Goal: Task Accomplishment & Management: Manage account settings

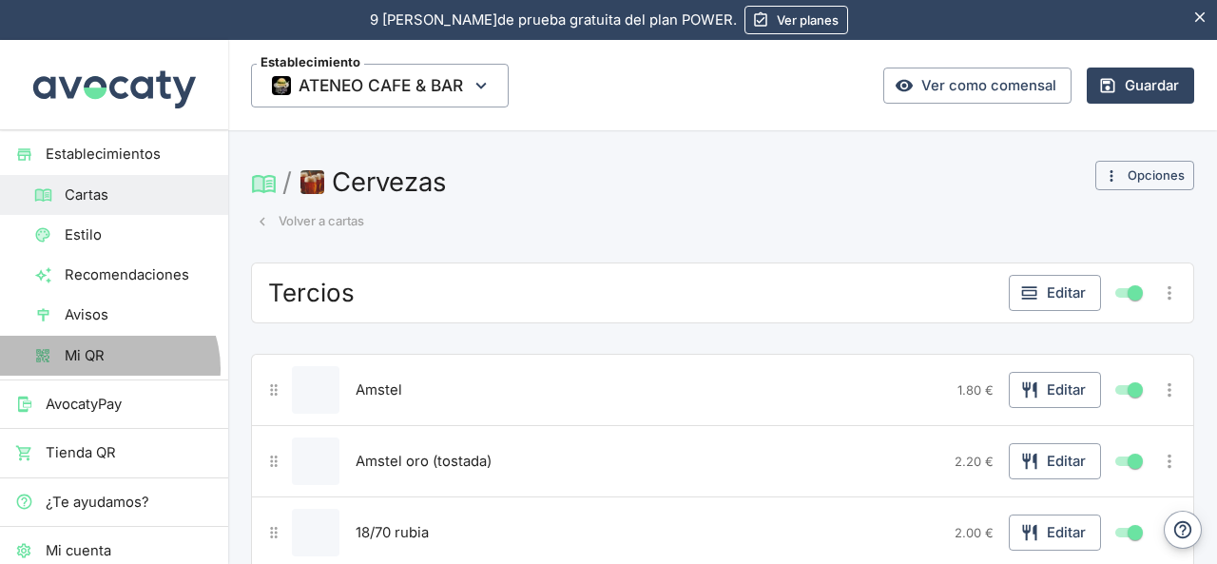
click at [107, 368] on link "Mi QR" at bounding box center [114, 356] width 228 height 40
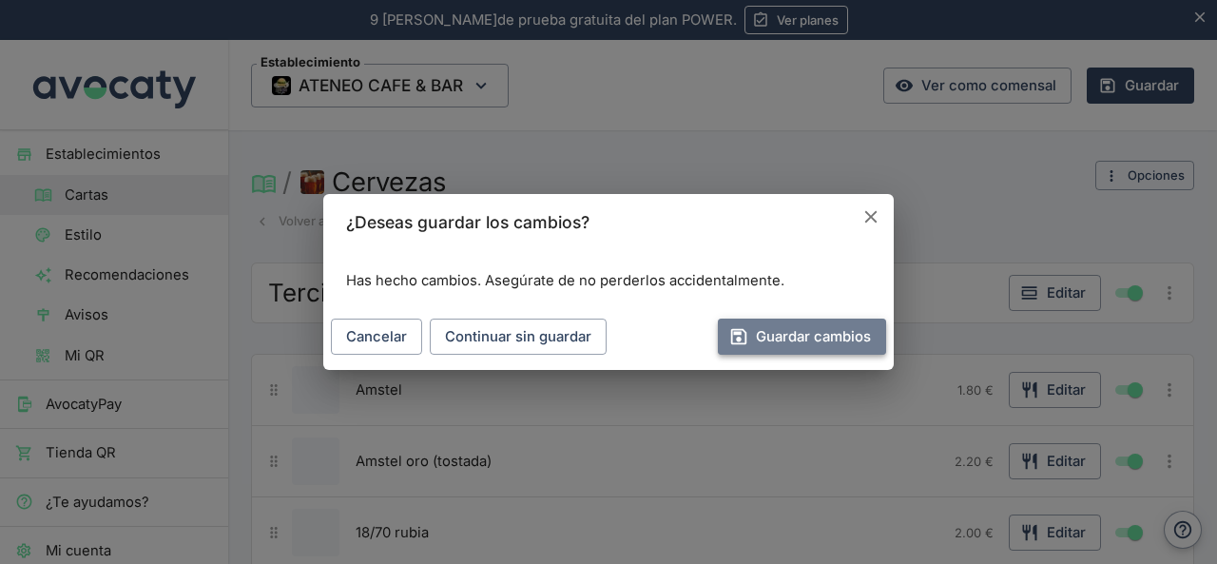
click at [838, 337] on button "Guardar cambios" at bounding box center [802, 337] width 168 height 36
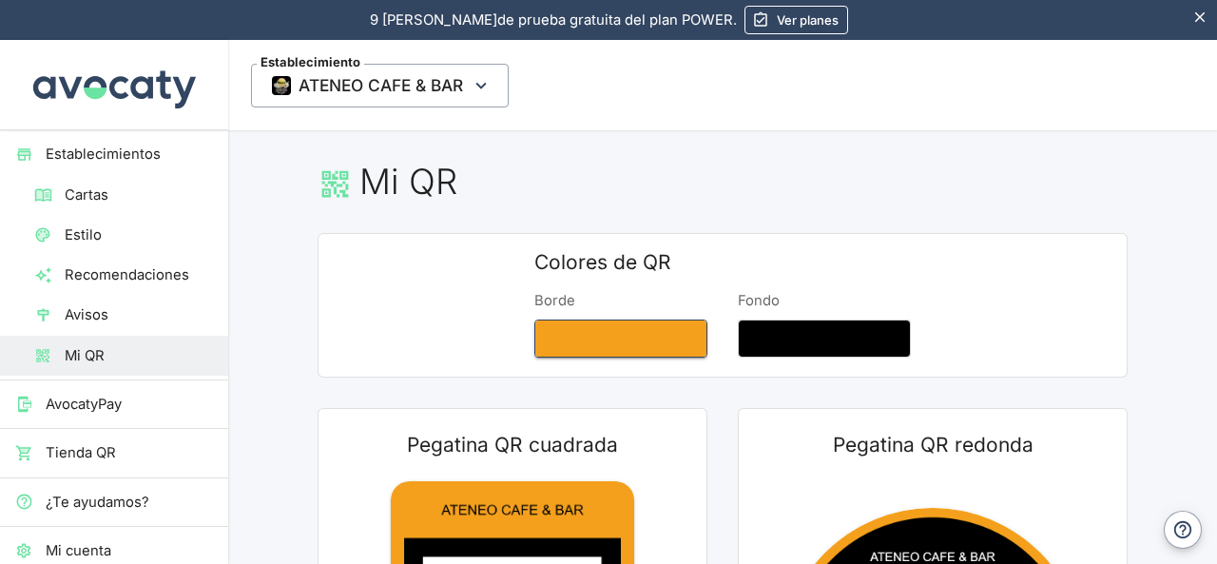
click at [629, 324] on button "Borde" at bounding box center [620, 339] width 173 height 38
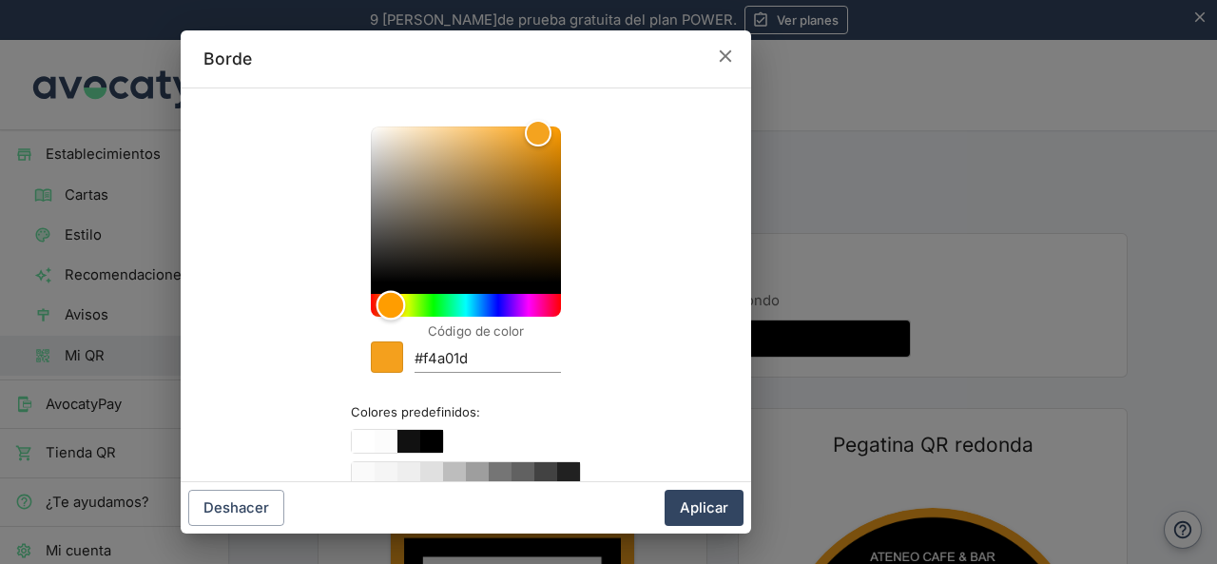
click at [394, 296] on div "Hue" at bounding box center [466, 305] width 190 height 23
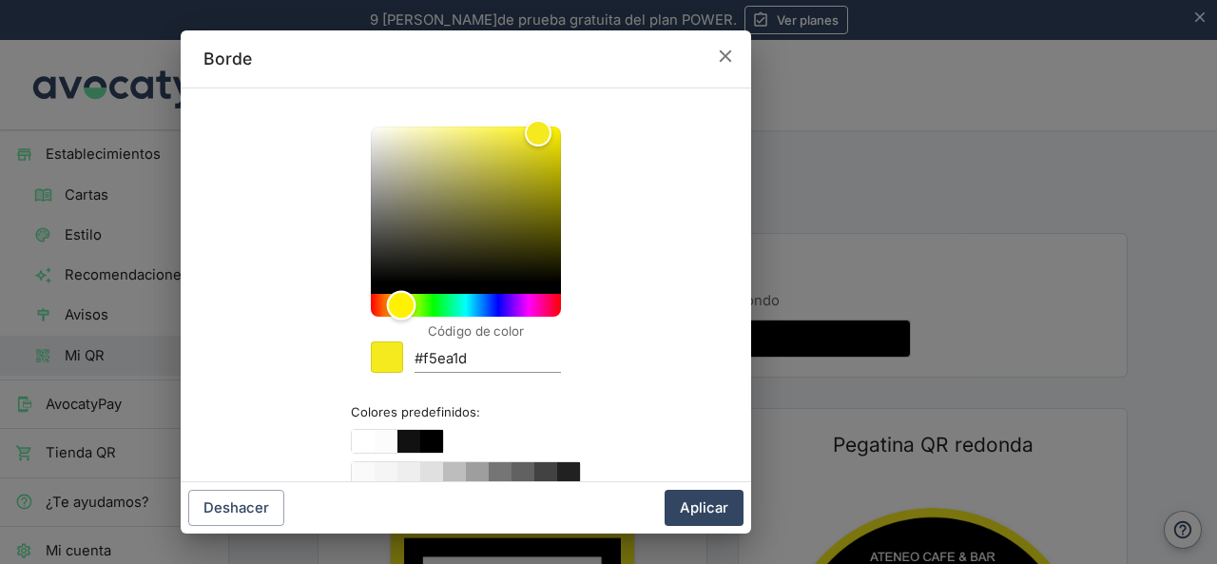
type input "#f5bd1d"
click at [387, 294] on div "Hue" at bounding box center [400, 305] width 29 height 29
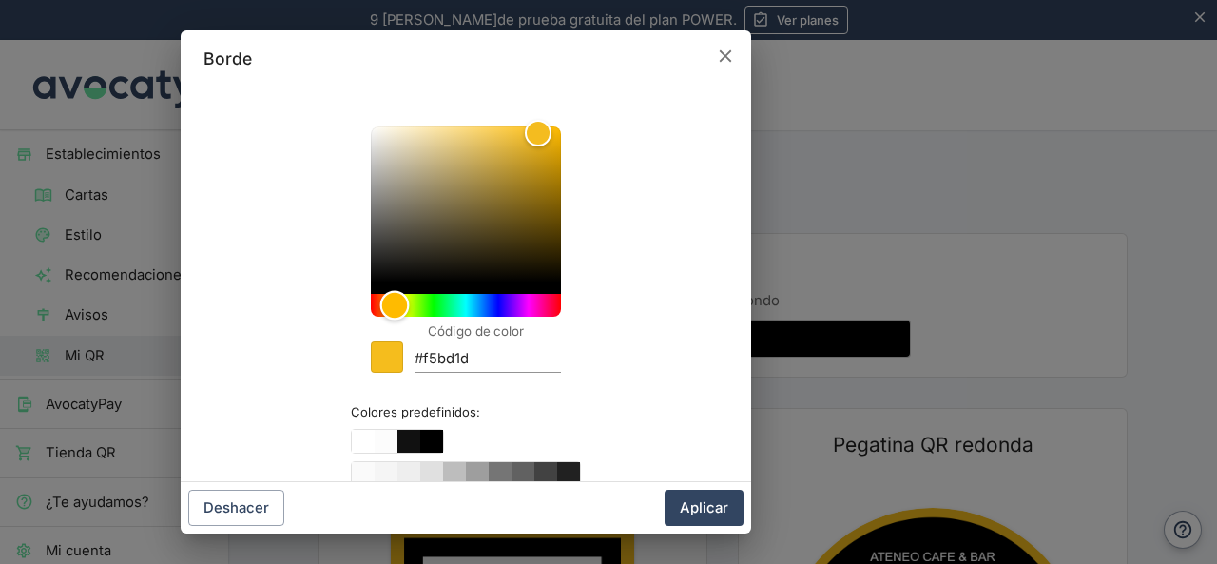
click at [387, 294] on div "Hue" at bounding box center [393, 305] width 29 height 29
click at [703, 512] on button "Aplicar" at bounding box center [704, 508] width 79 height 36
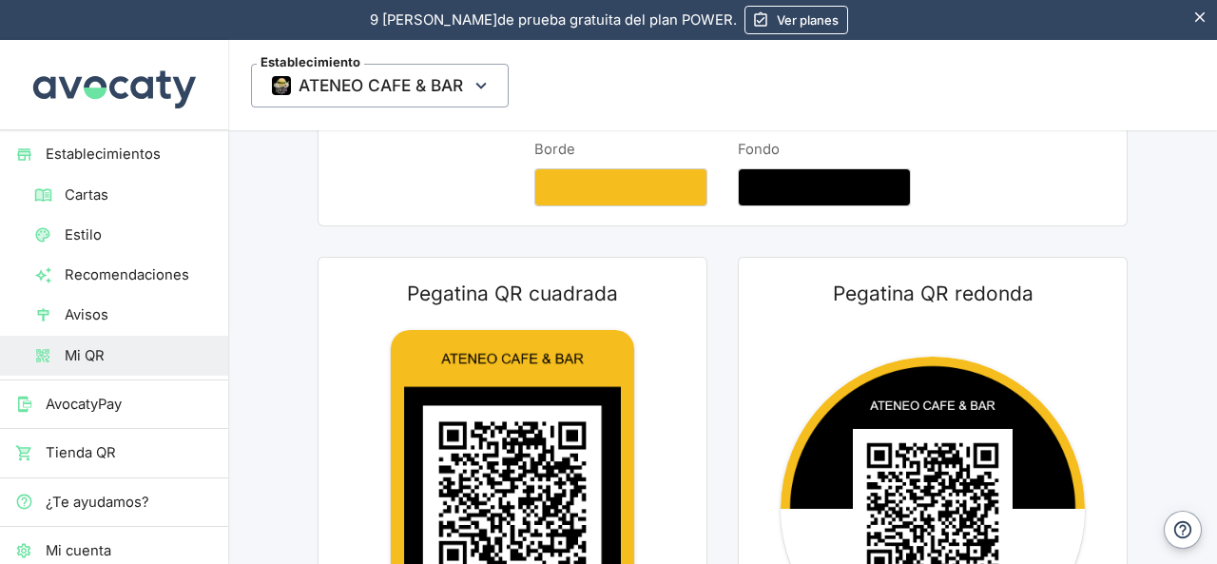
scroll to position [190, 0]
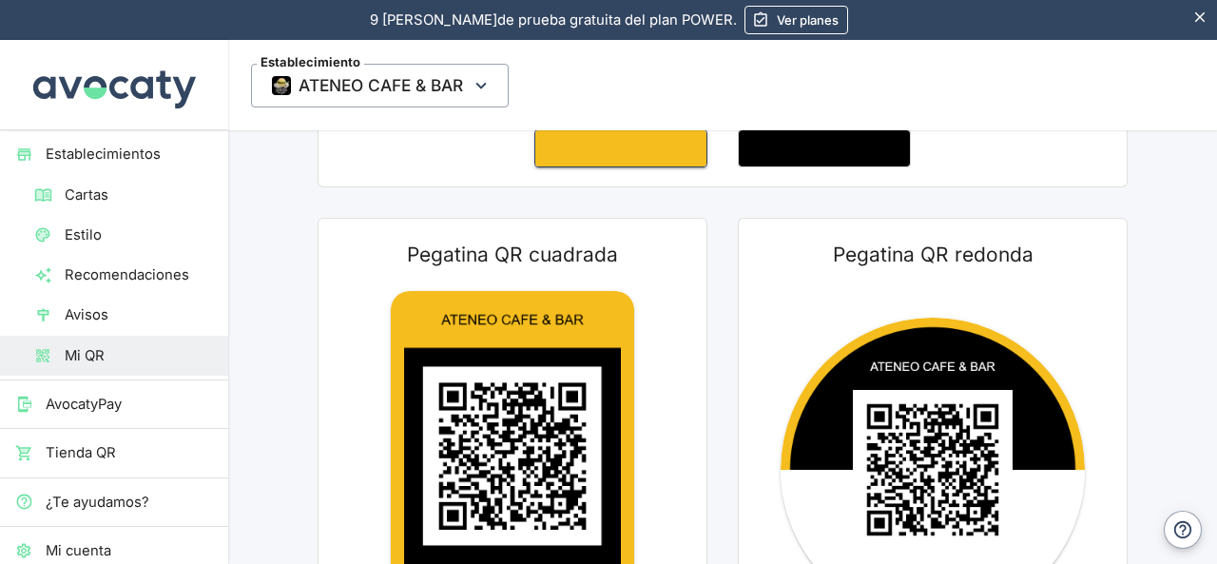
click at [536, 155] on button "Borde" at bounding box center [620, 148] width 173 height 38
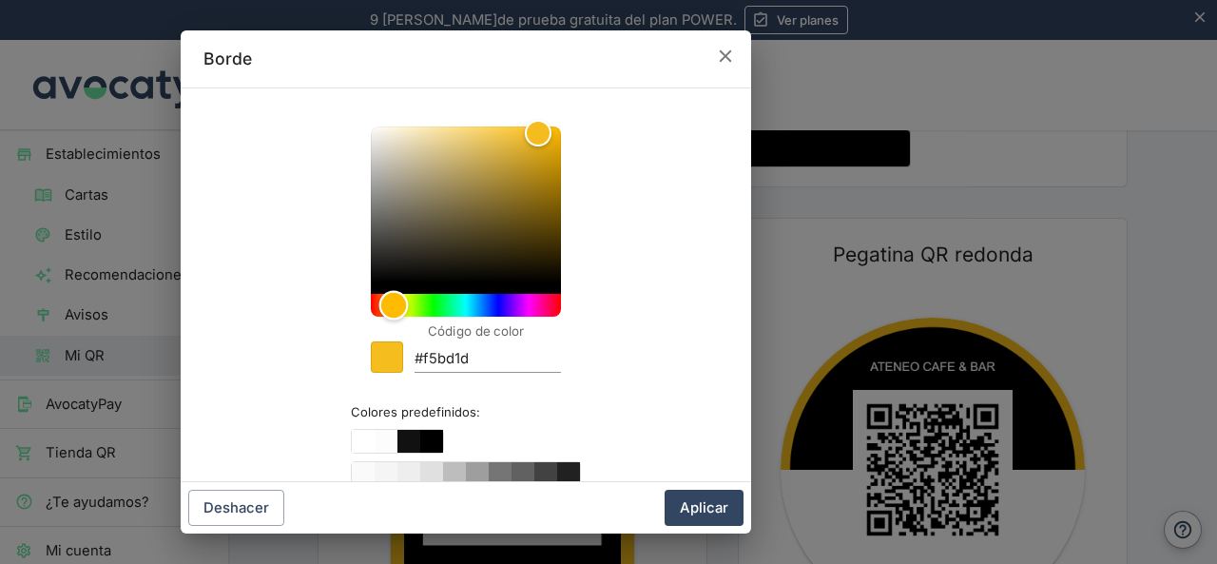
click at [498, 295] on div "Hue" at bounding box center [466, 305] width 190 height 23
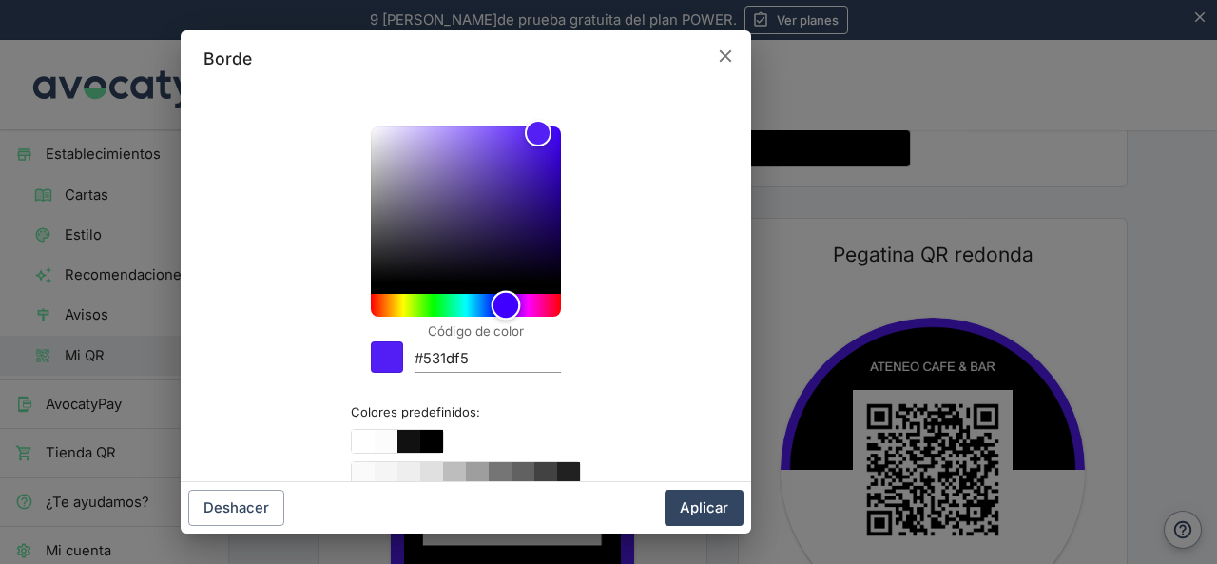
click at [456, 296] on div "Hue" at bounding box center [466, 305] width 190 height 23
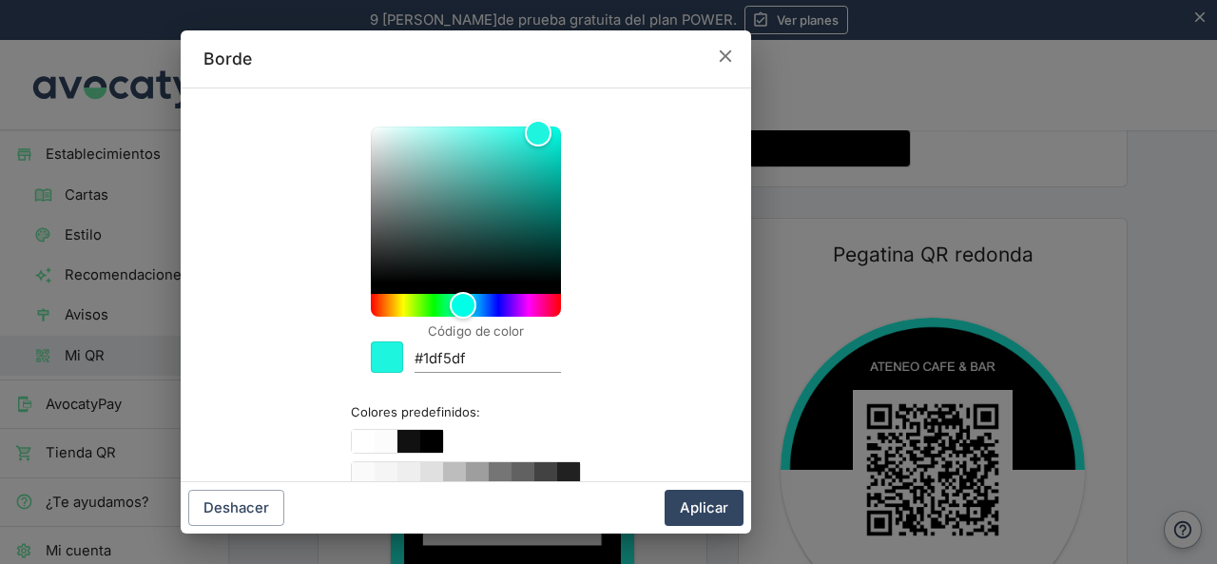
click at [523, 286] on div at bounding box center [466, 209] width 190 height 167
click at [527, 296] on div "Hue" at bounding box center [466, 305] width 190 height 23
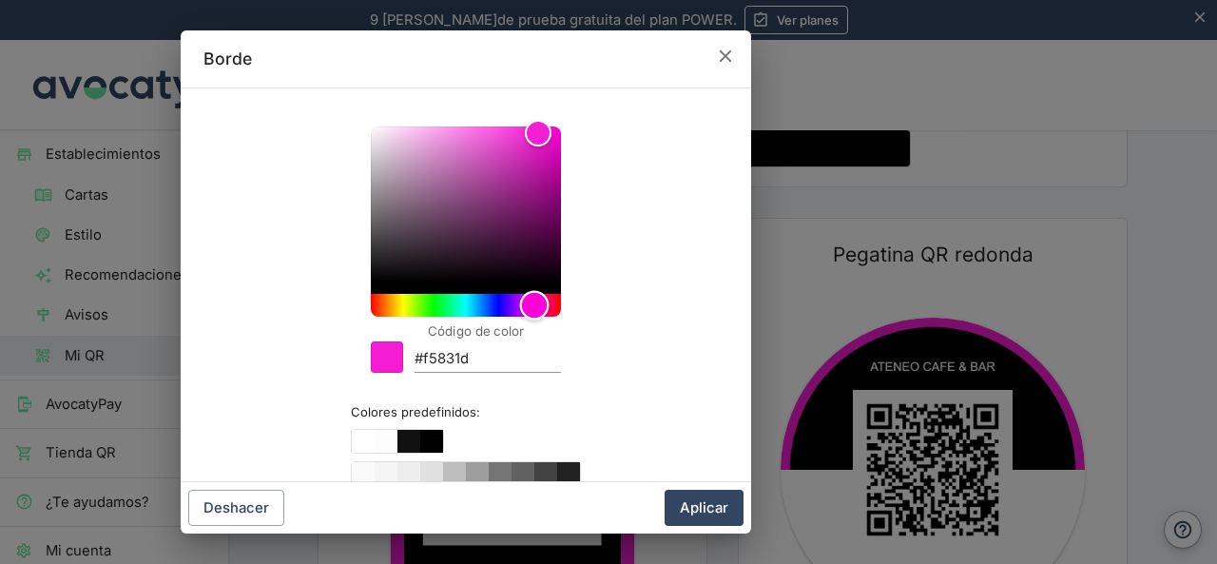
click at [378, 309] on div "Hue" at bounding box center [466, 305] width 190 height 23
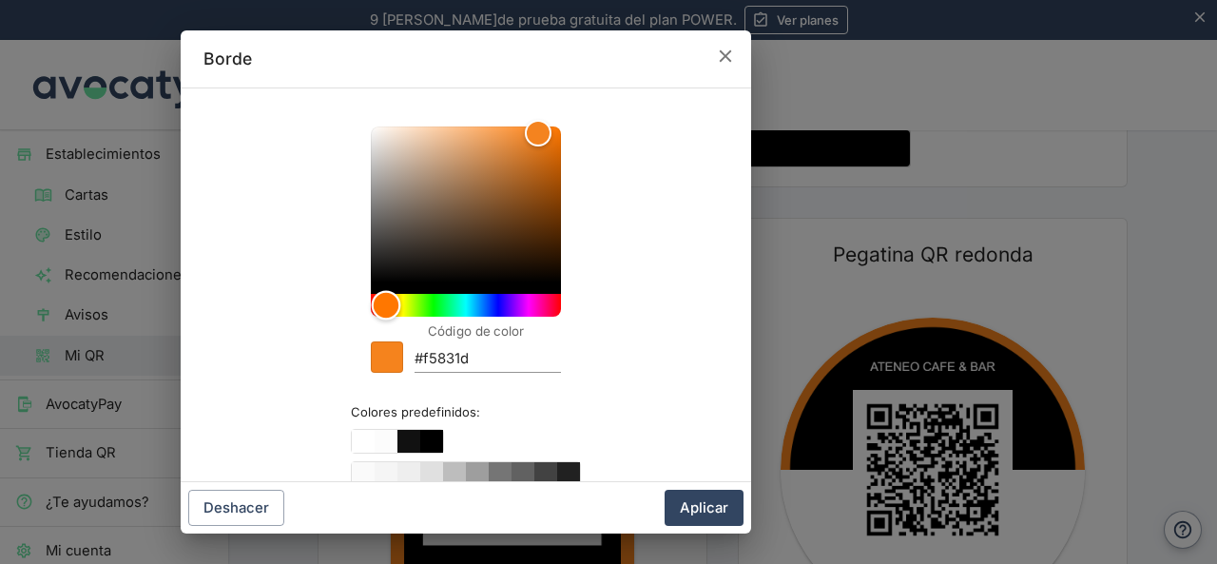
click at [386, 309] on div "Hue" at bounding box center [385, 305] width 29 height 29
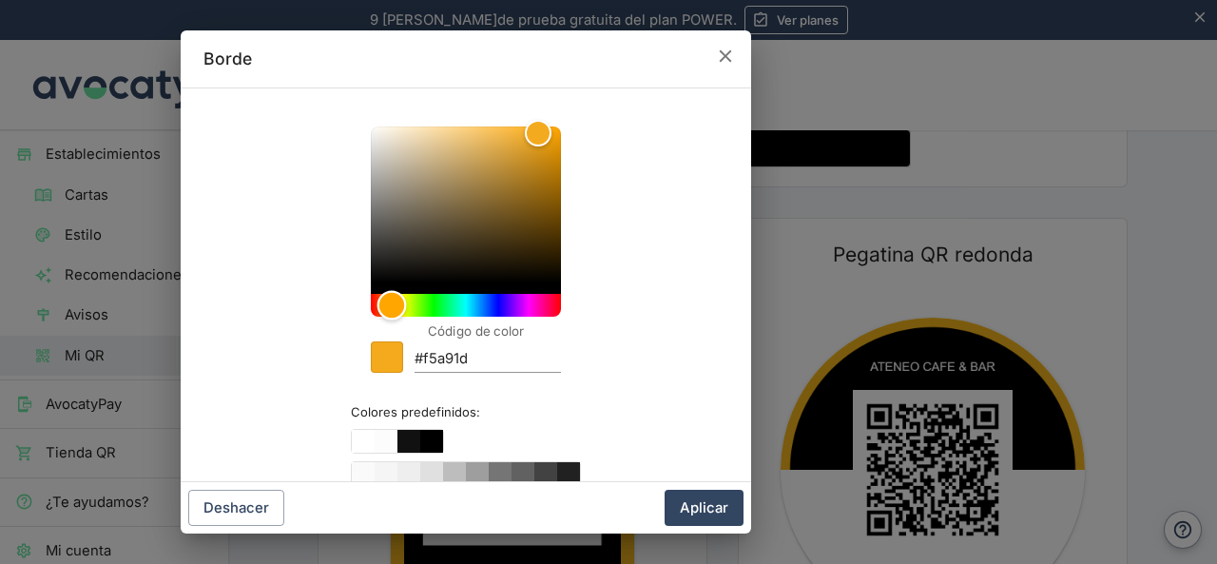
click at [384, 315] on div "Hue" at bounding box center [391, 305] width 29 height 29
click at [380, 315] on div "Hue" at bounding box center [391, 305] width 29 height 29
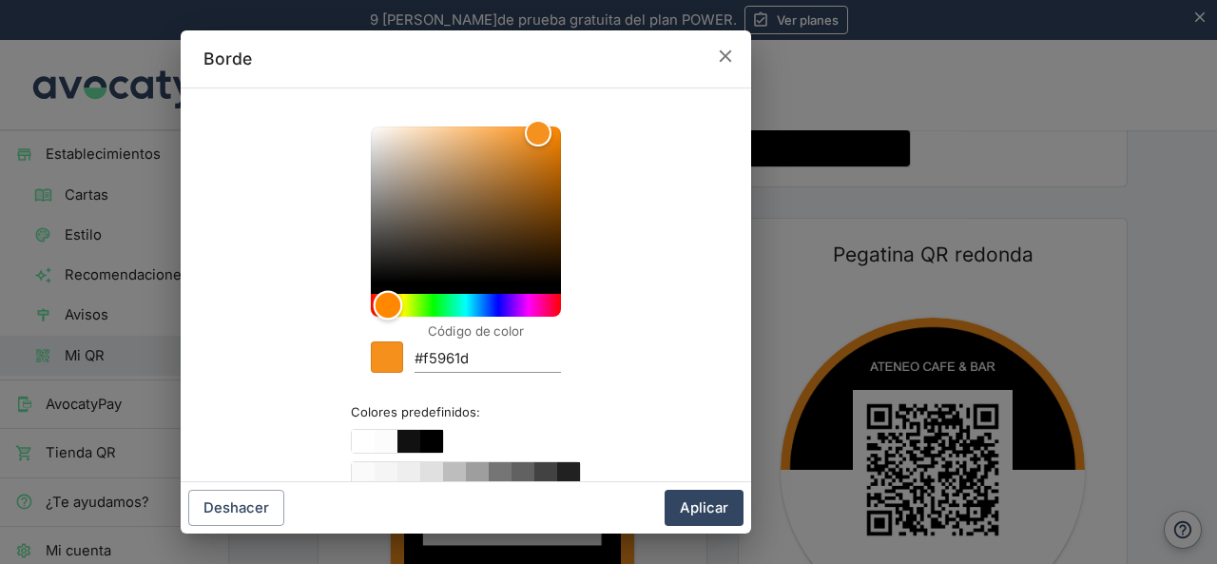
click at [381, 315] on div "Hue" at bounding box center [387, 305] width 29 height 29
click at [383, 315] on div "Hue" at bounding box center [388, 305] width 29 height 29
type input "#f5a31d"
click at [681, 512] on button "Aplicar" at bounding box center [704, 508] width 79 height 36
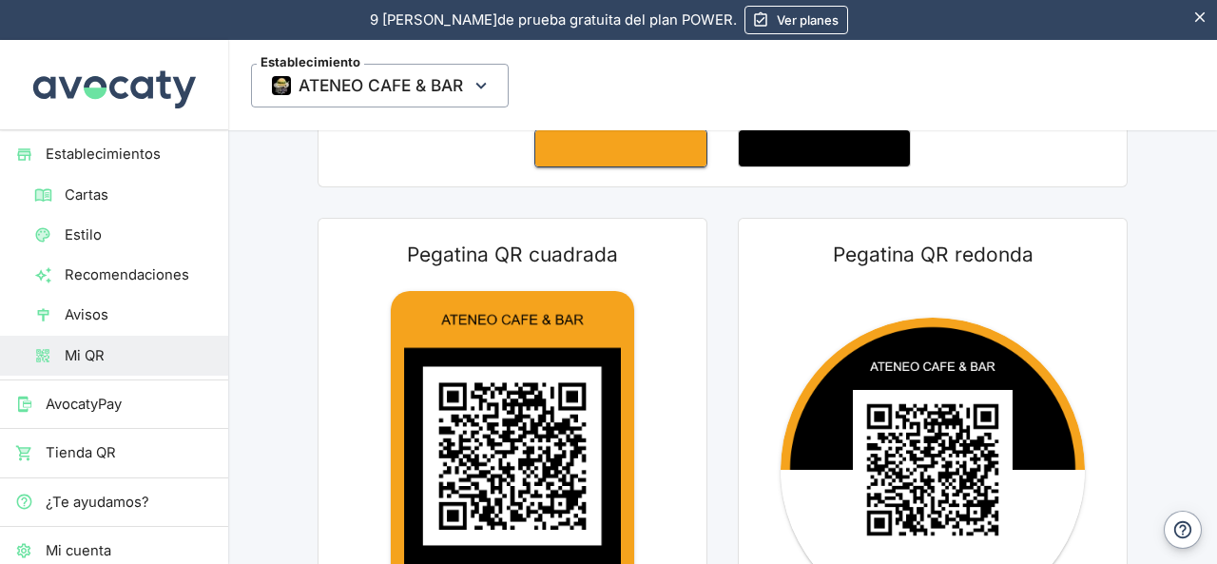
click at [584, 156] on button "Borde" at bounding box center [620, 148] width 173 height 38
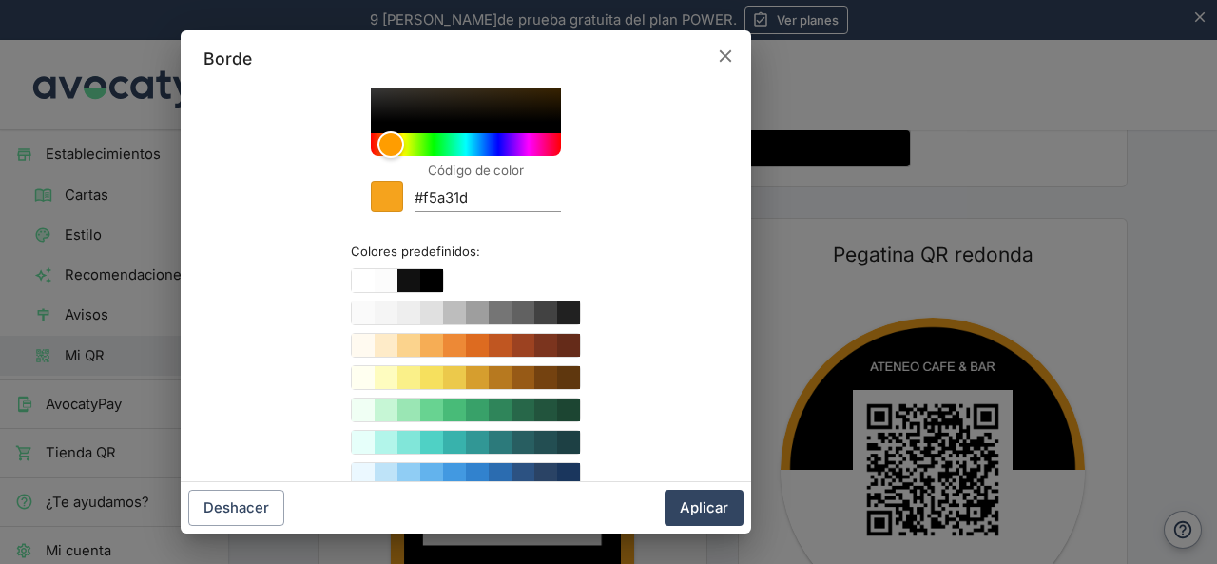
scroll to position [104, 0]
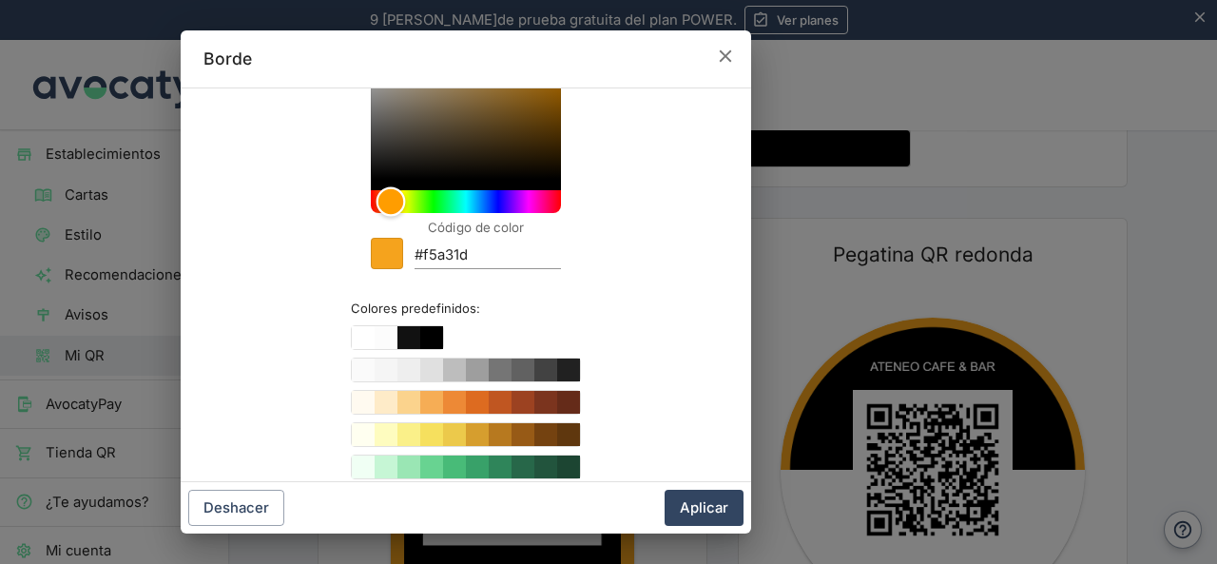
click at [382, 209] on div "Hue" at bounding box center [390, 201] width 29 height 29
type input "#f5bd1d"
click at [387, 208] on div "Hue" at bounding box center [389, 201] width 29 height 29
drag, startPoint x: 750, startPoint y: 499, endPoint x: 705, endPoint y: 512, distance: 47.3
click at [749, 501] on div "Deshacer Aplicar" at bounding box center [466, 507] width 571 height 51
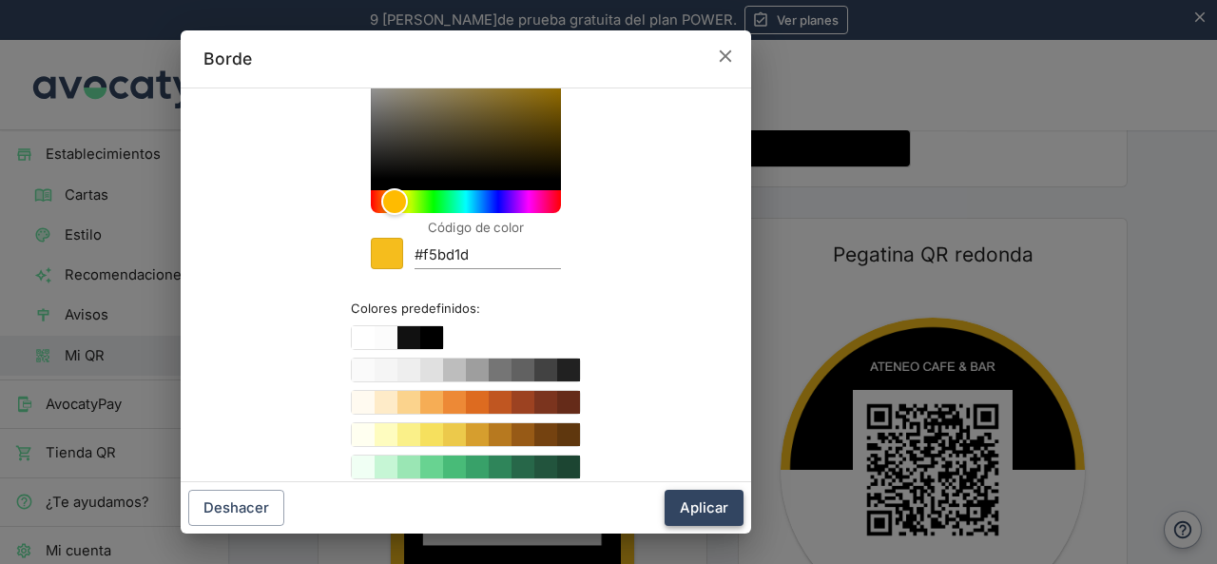
click at [705, 509] on button "Aplicar" at bounding box center [704, 508] width 79 height 36
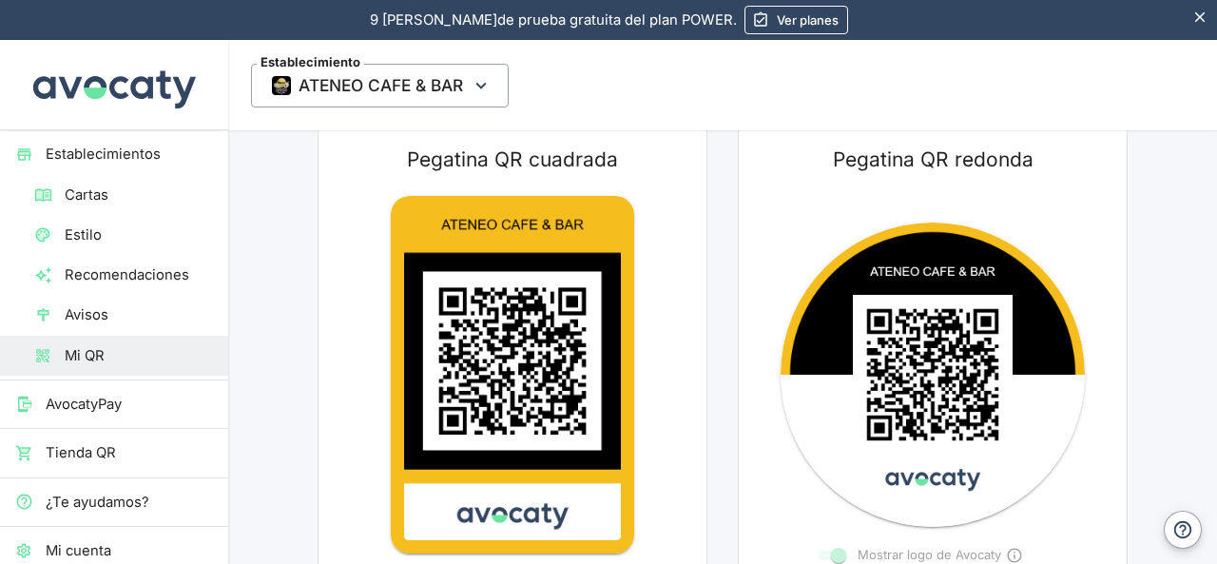
scroll to position [95, 0]
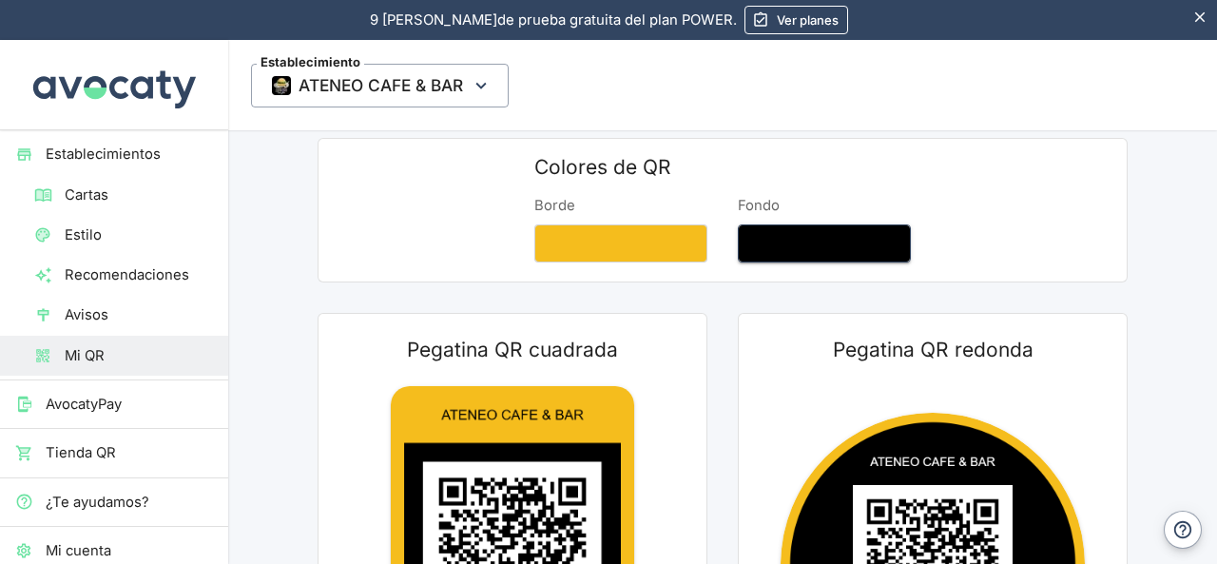
click at [779, 248] on button "Fondo" at bounding box center [825, 243] width 174 height 38
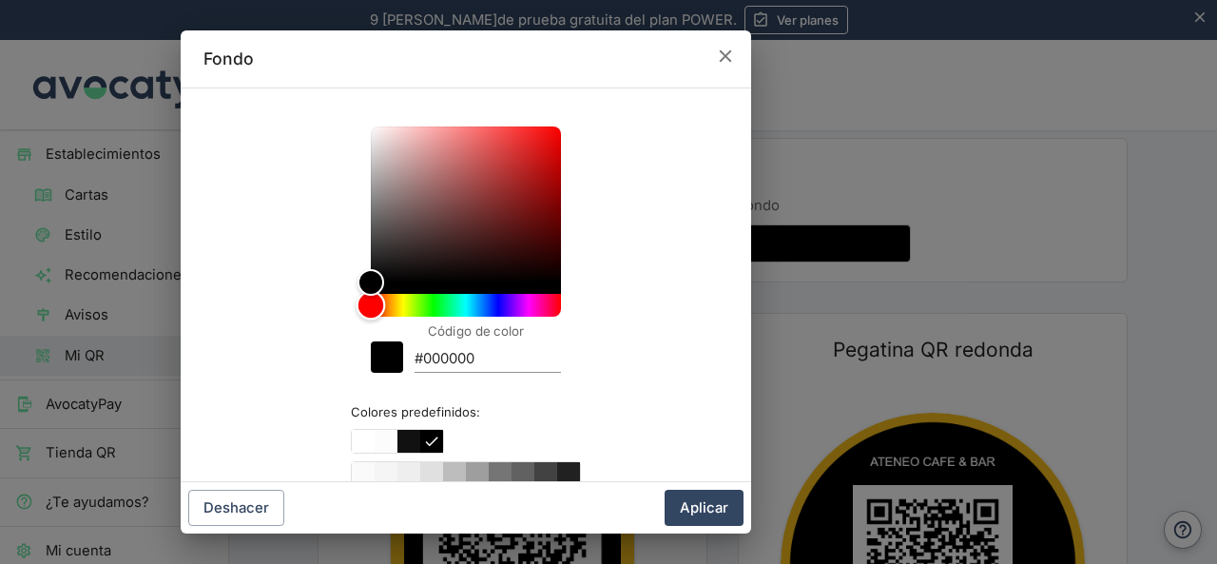
click at [359, 311] on div "Hue" at bounding box center [371, 305] width 29 height 29
click at [723, 511] on button "Aplicar" at bounding box center [704, 508] width 79 height 36
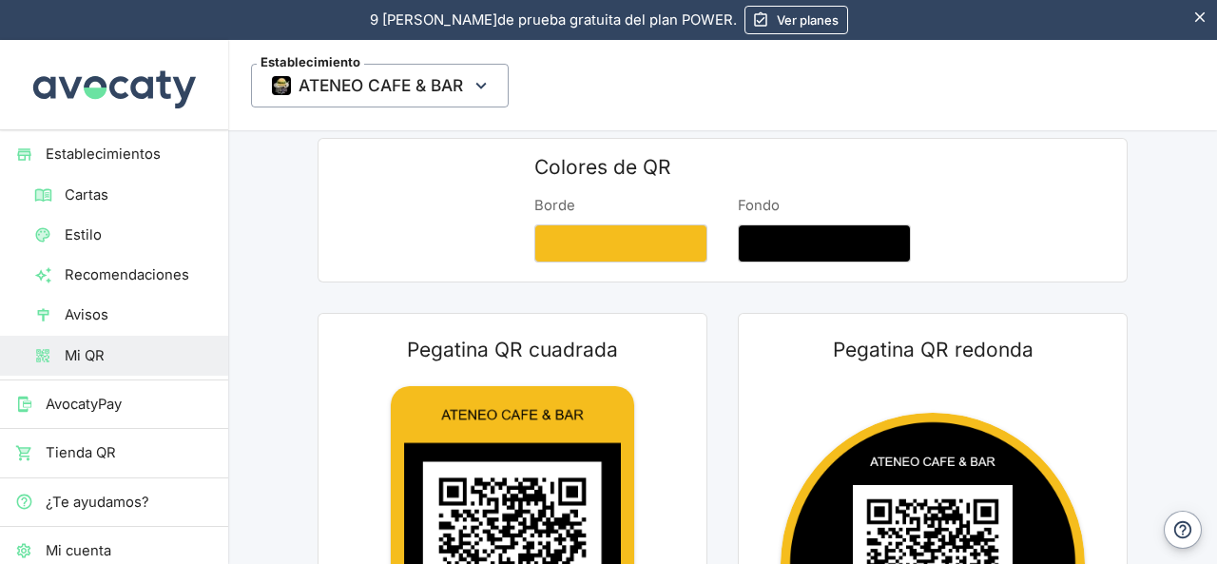
click at [786, 219] on div "Fondo" at bounding box center [825, 231] width 174 height 70
click at [786, 254] on button "Fondo" at bounding box center [825, 243] width 174 height 38
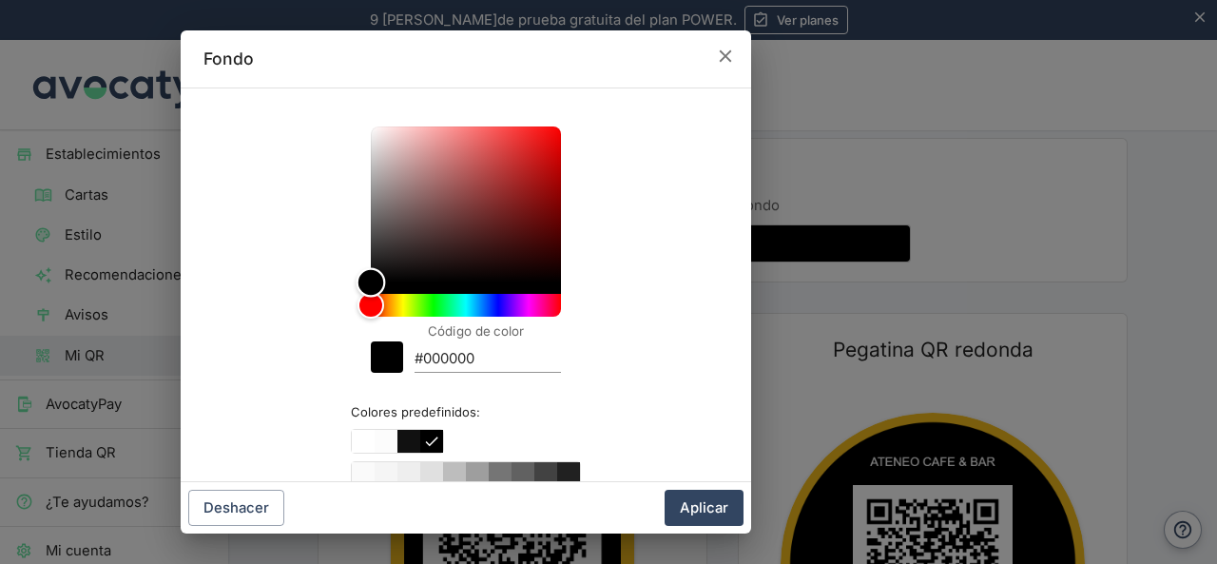
click at [367, 279] on div "Color" at bounding box center [371, 282] width 29 height 29
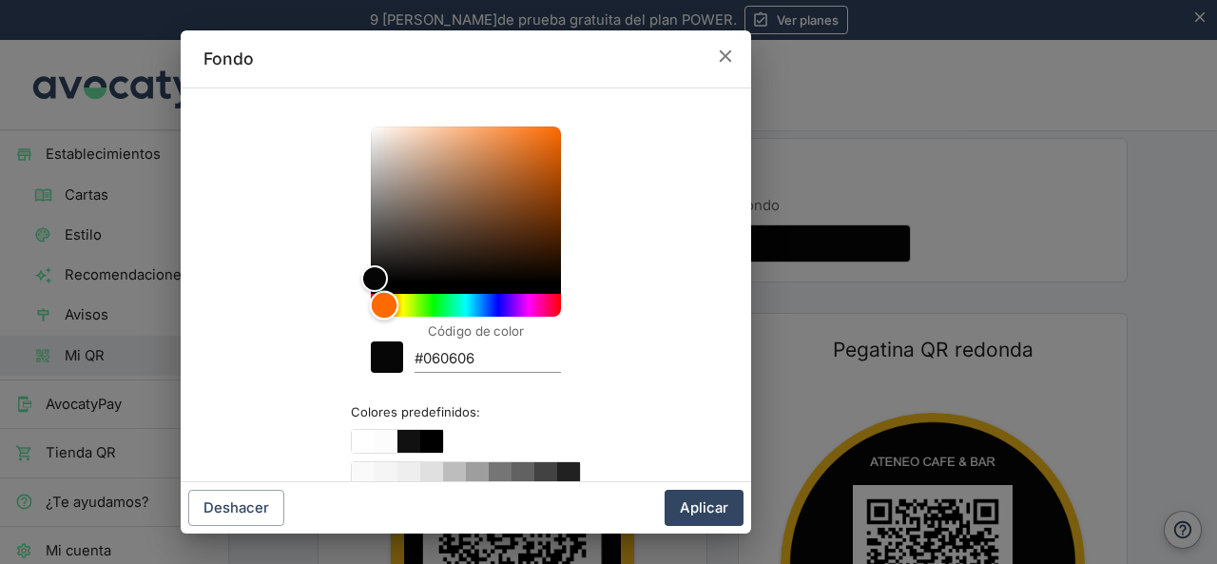
click at [377, 311] on div "Hue" at bounding box center [383, 305] width 29 height 29
click at [362, 273] on div "Color" at bounding box center [373, 278] width 29 height 29
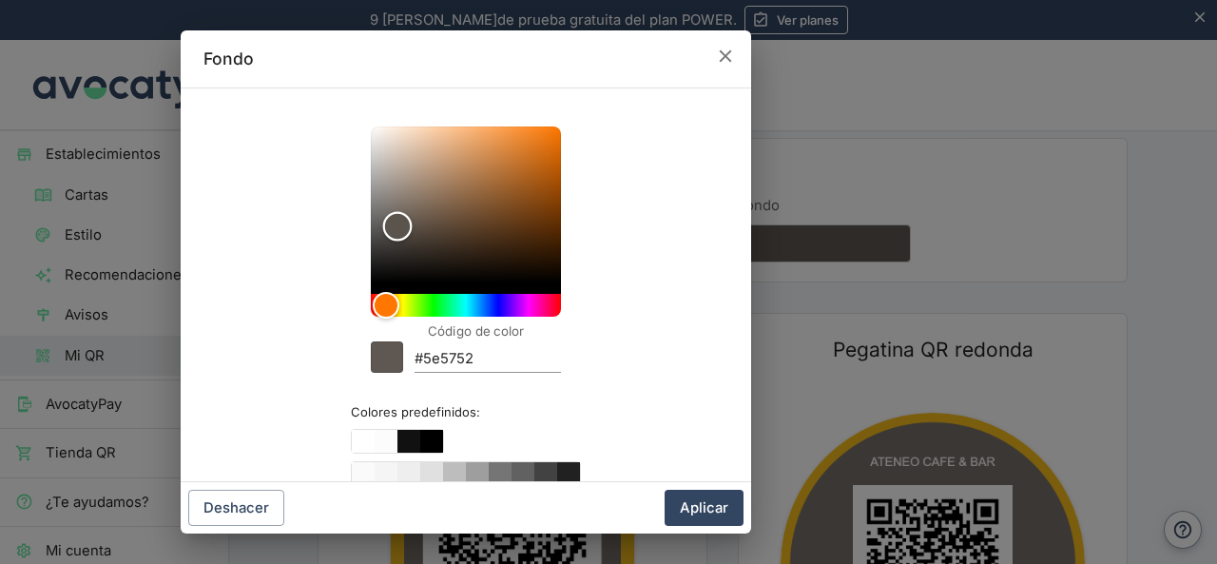
type input "#5c554f"
drag, startPoint x: 362, startPoint y: 273, endPoint x: 389, endPoint y: 225, distance: 54.5
click at [389, 225] on div "Color" at bounding box center [397, 226] width 29 height 29
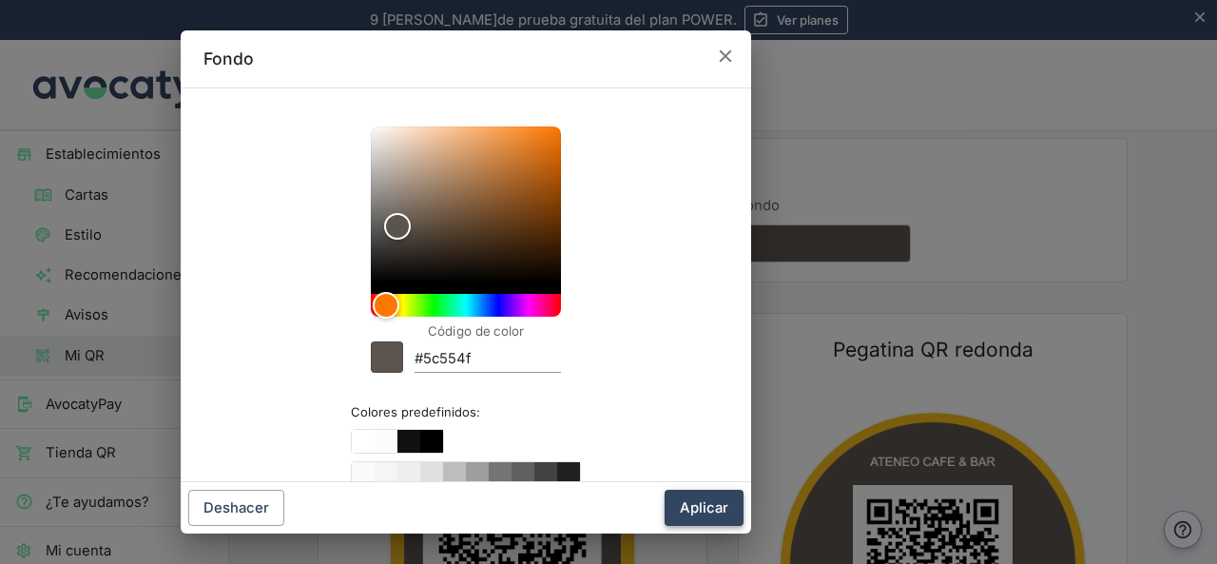
click at [721, 513] on button "Aplicar" at bounding box center [704, 508] width 79 height 36
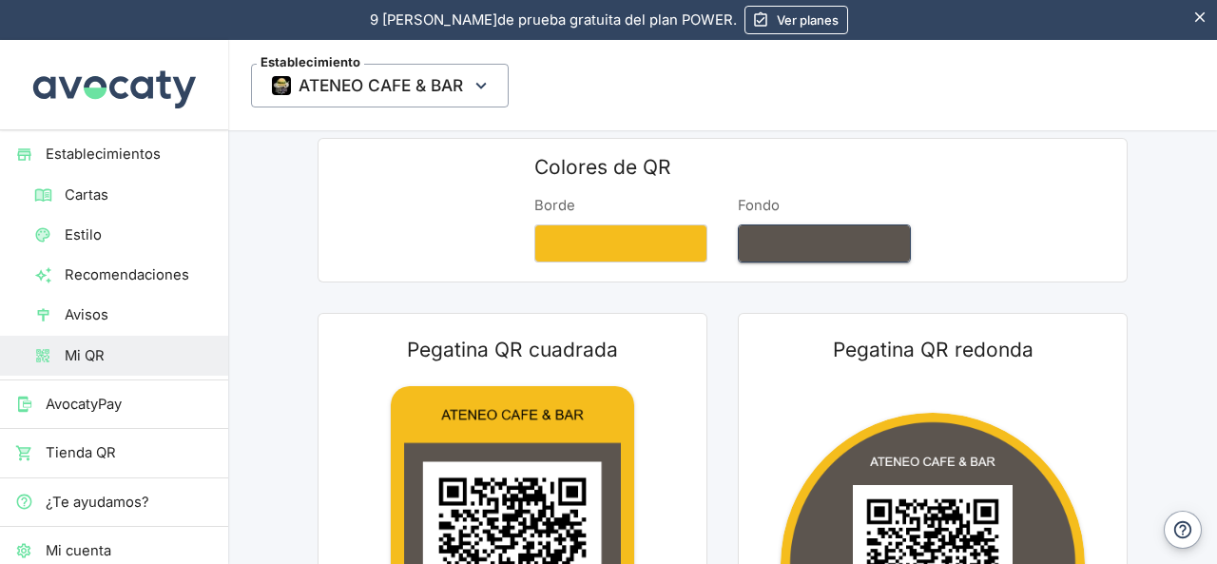
click at [794, 243] on button "Fondo" at bounding box center [825, 243] width 174 height 38
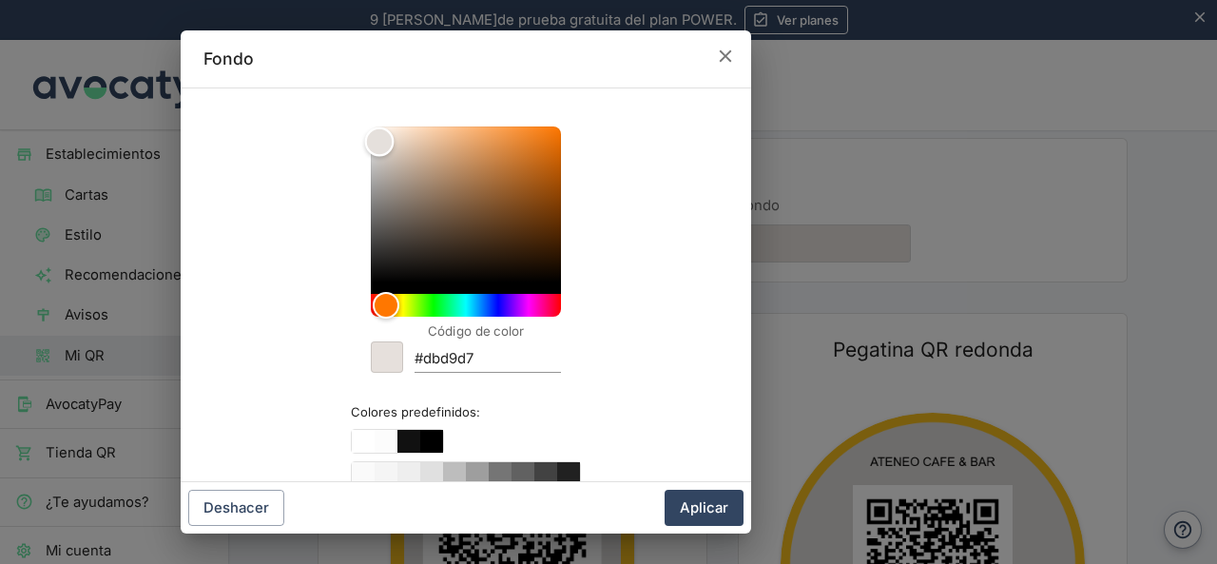
type input "#e6e0dc"
drag, startPoint x: 396, startPoint y: 225, endPoint x: 372, endPoint y: 142, distance: 87.0
click at [372, 142] on div "Color" at bounding box center [378, 141] width 29 height 29
click at [684, 514] on button "Aplicar" at bounding box center [704, 508] width 79 height 36
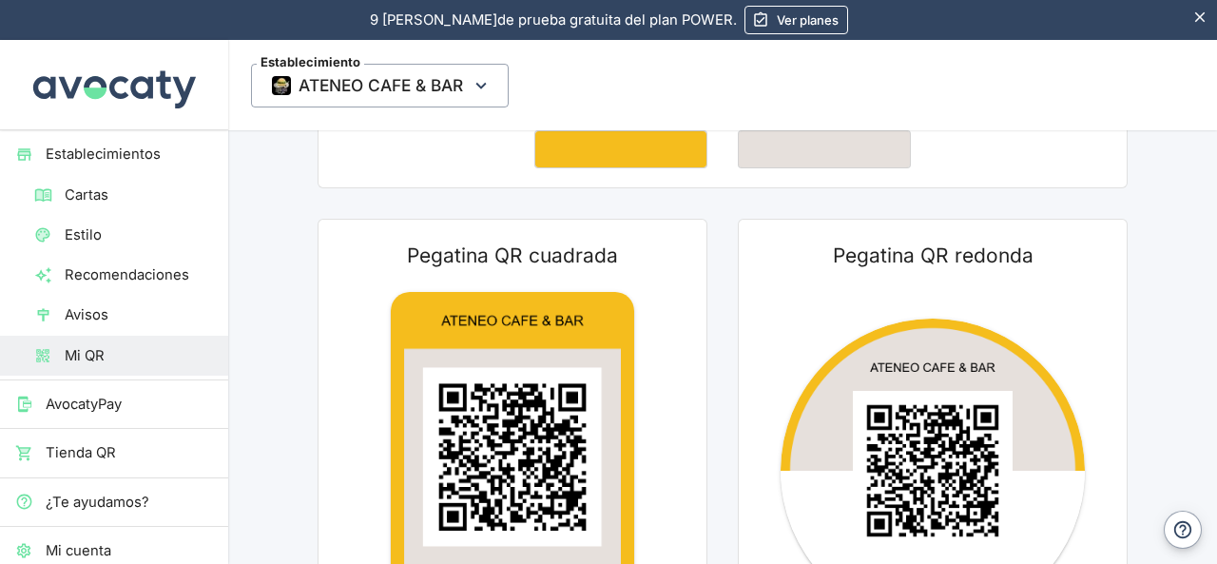
scroll to position [190, 0]
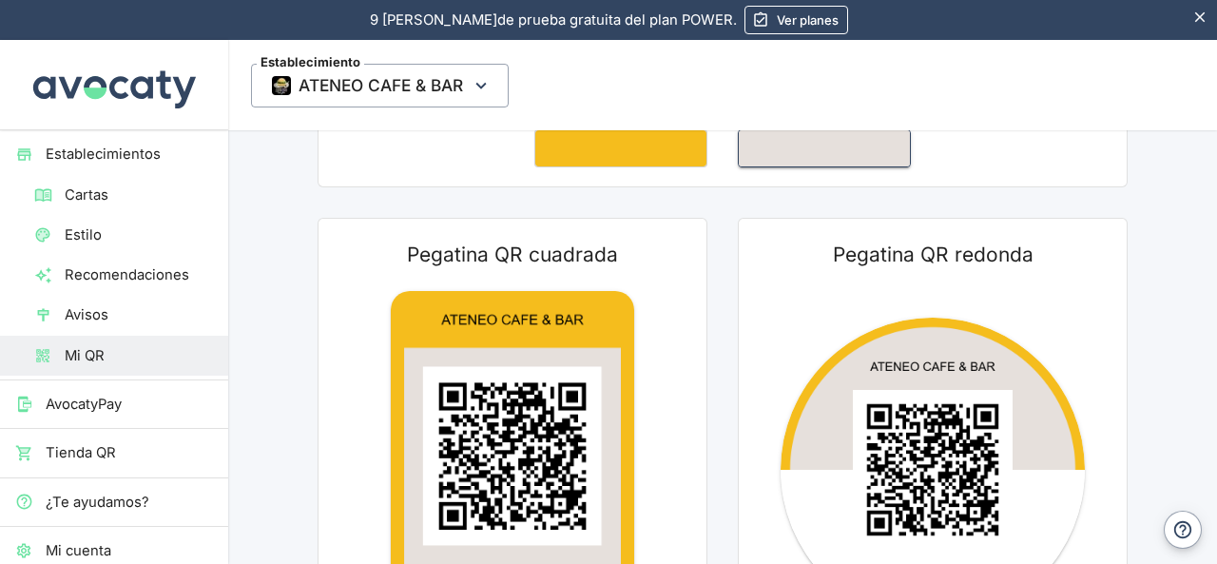
click at [784, 134] on button "Fondo" at bounding box center [825, 148] width 174 height 38
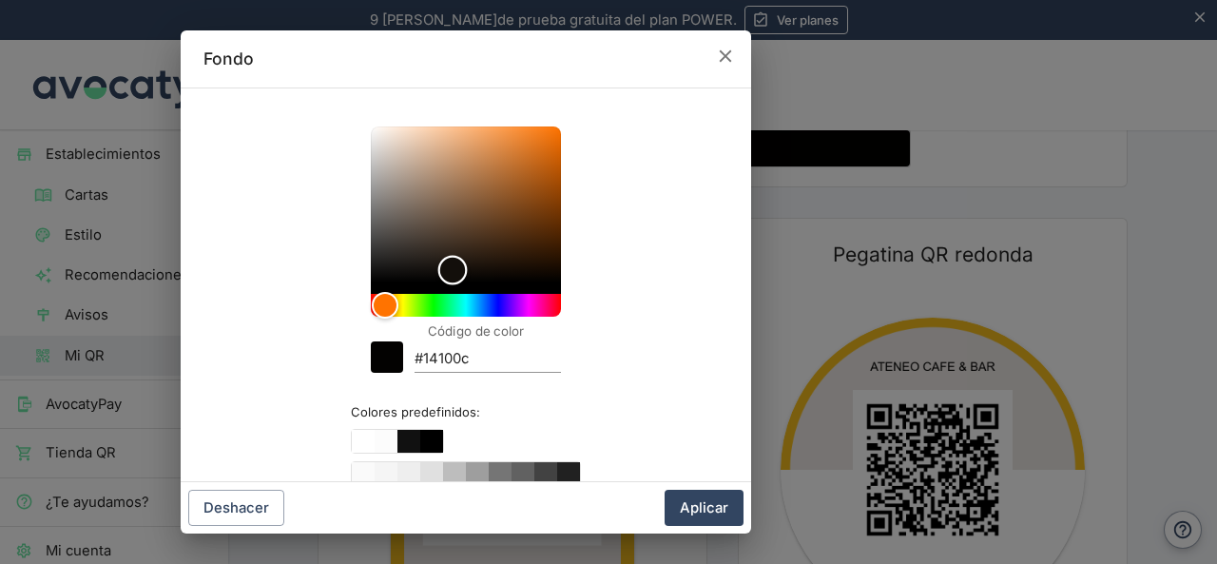
drag, startPoint x: 370, startPoint y: 138, endPoint x: 398, endPoint y: 279, distance: 143.4
click at [438, 279] on div "Color" at bounding box center [452, 269] width 29 height 29
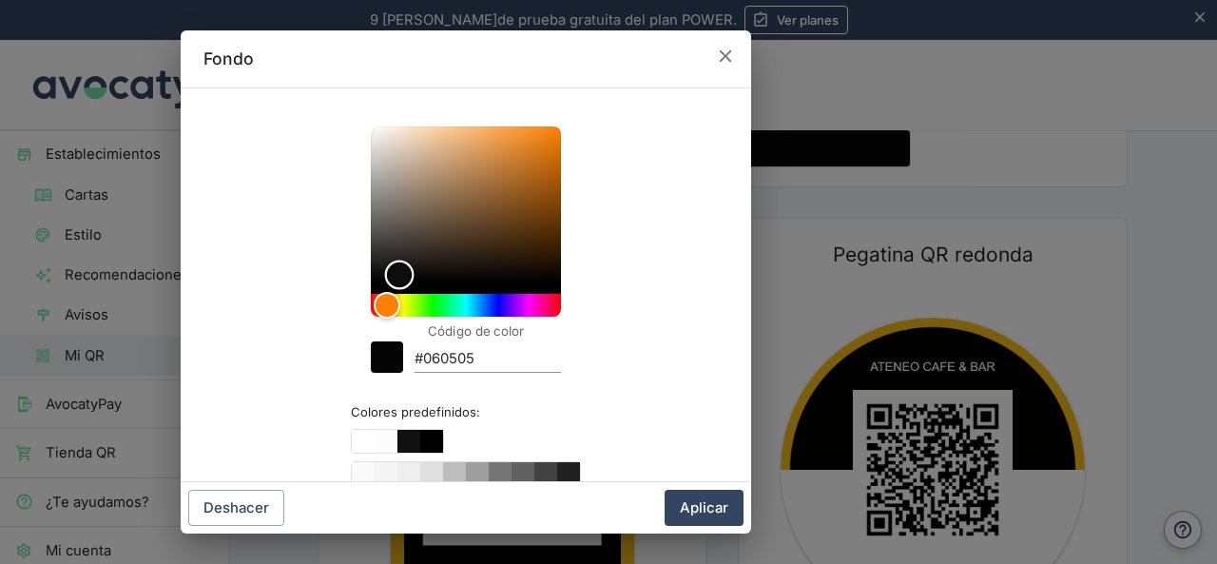
type input "#050404"
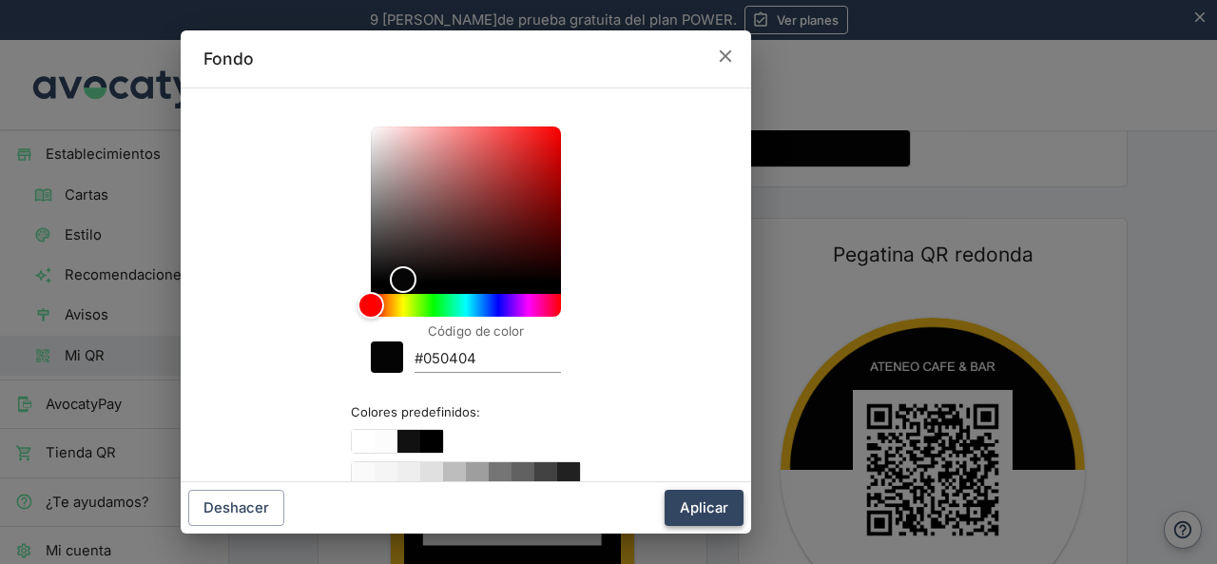
click at [723, 509] on button "Aplicar" at bounding box center [704, 508] width 79 height 36
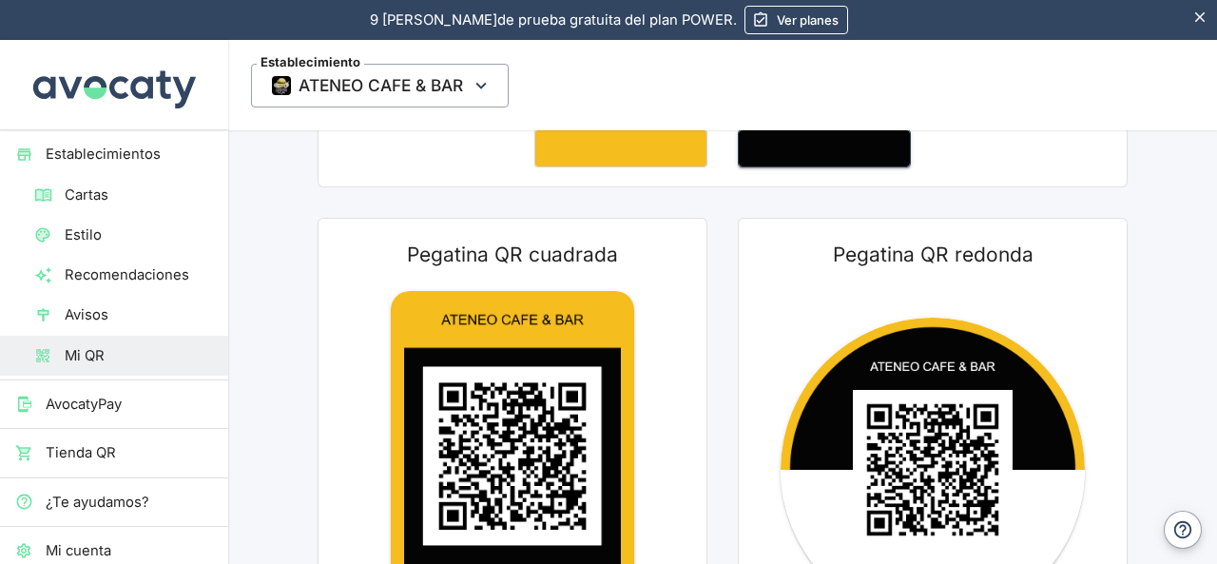
click at [772, 146] on button "Fondo" at bounding box center [825, 148] width 174 height 38
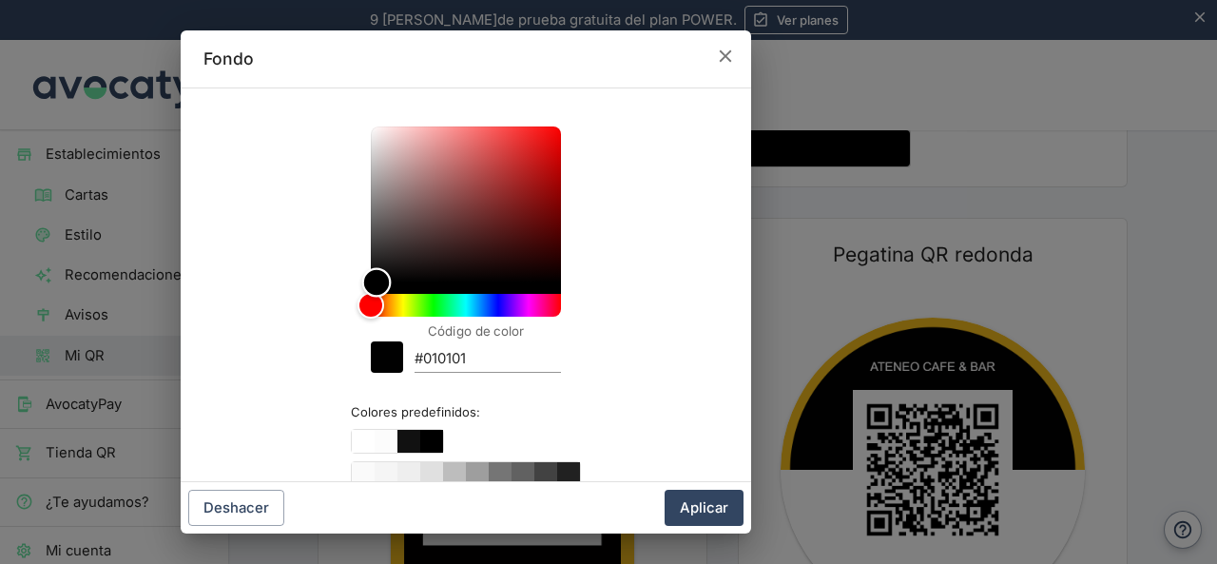
drag, startPoint x: 390, startPoint y: 281, endPoint x: 369, endPoint y: 284, distance: 21.3
click at [369, 284] on div "Color" at bounding box center [375, 282] width 29 height 29
type input "#000000"
click at [709, 506] on button "Aplicar" at bounding box center [704, 508] width 79 height 36
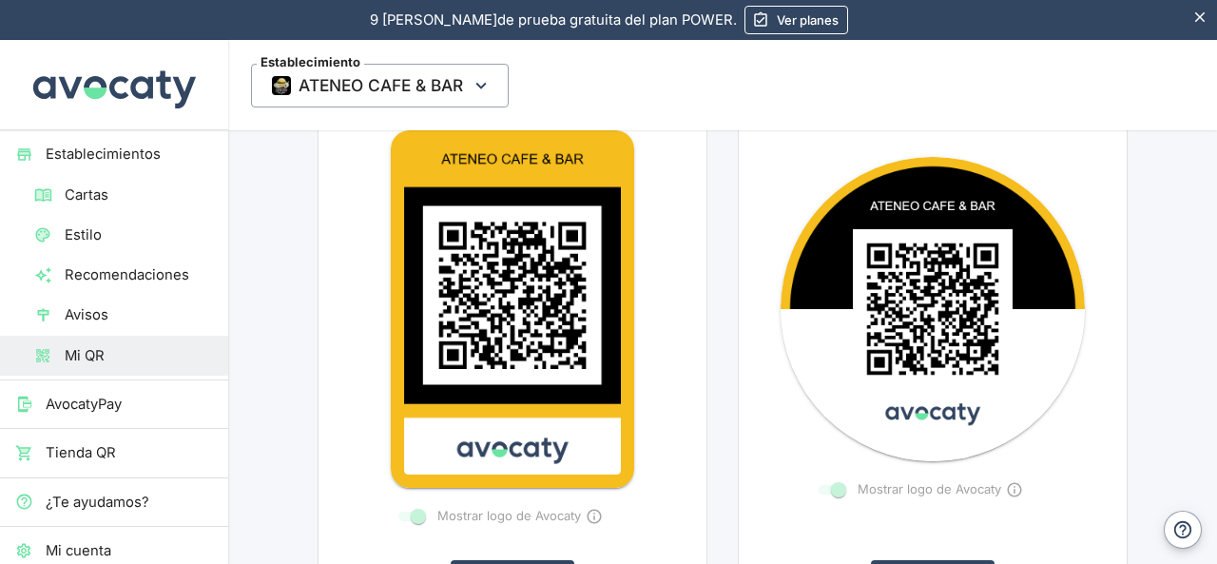
scroll to position [380, 0]
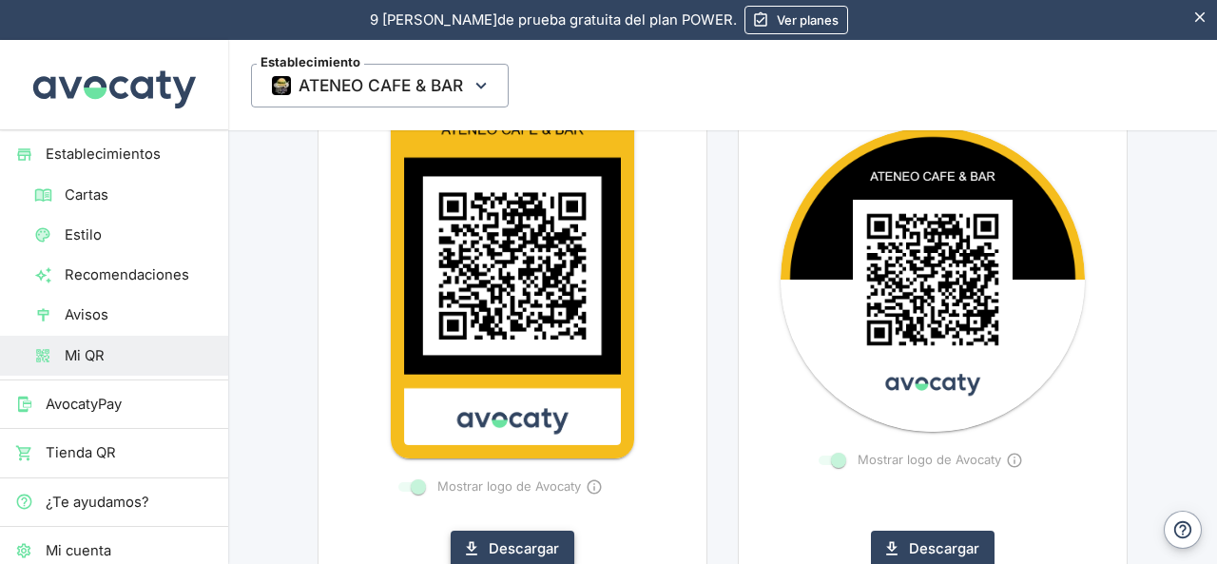
click at [477, 553] on button "Descargar" at bounding box center [513, 549] width 124 height 36
